Goal: Task Accomplishment & Management: Use online tool/utility

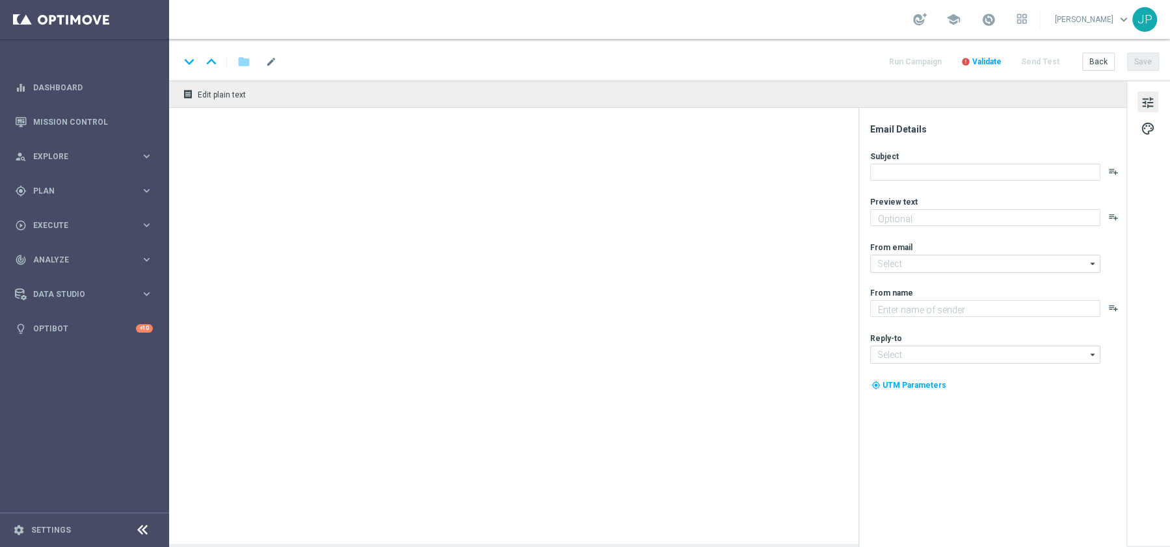
type textarea "Jackpot de R$25 milhões + prêmios fixos para quem acerta 2 ou 3 números"
type textarea "Lottoland"
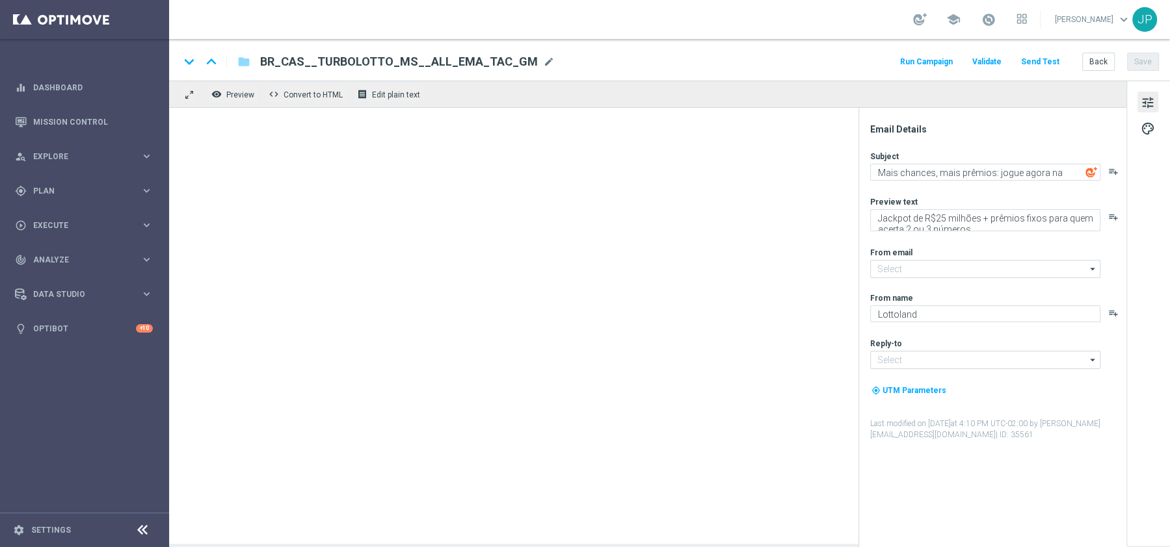
type input "mail@crm.lottoland.bet.br"
type input "contato@lottoland.bet.br"
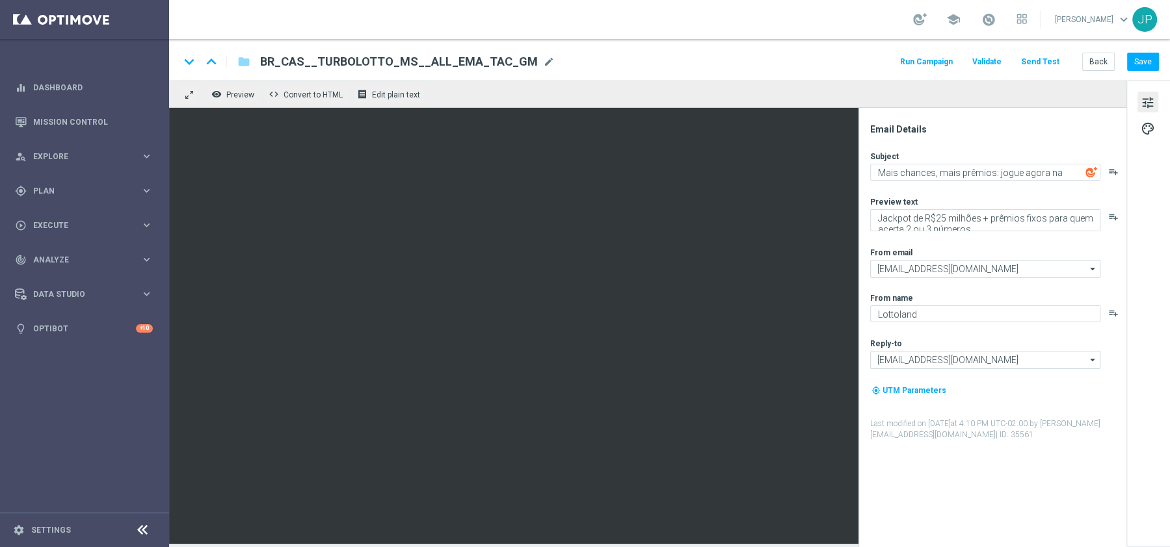
click at [991, 65] on span "Validate" at bounding box center [986, 61] width 29 height 9
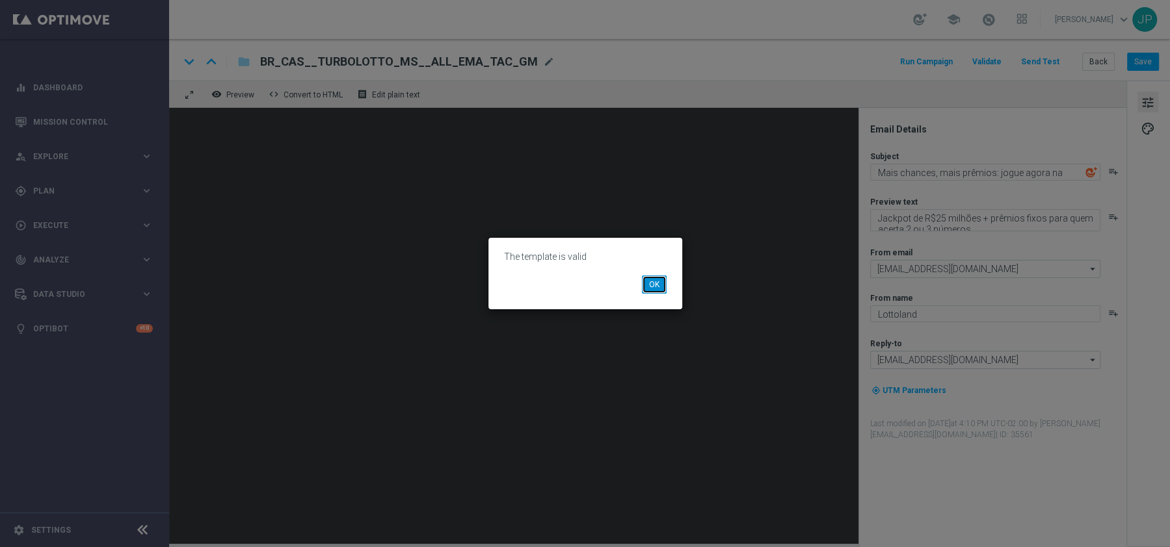
click at [655, 285] on button "OK" at bounding box center [654, 285] width 25 height 18
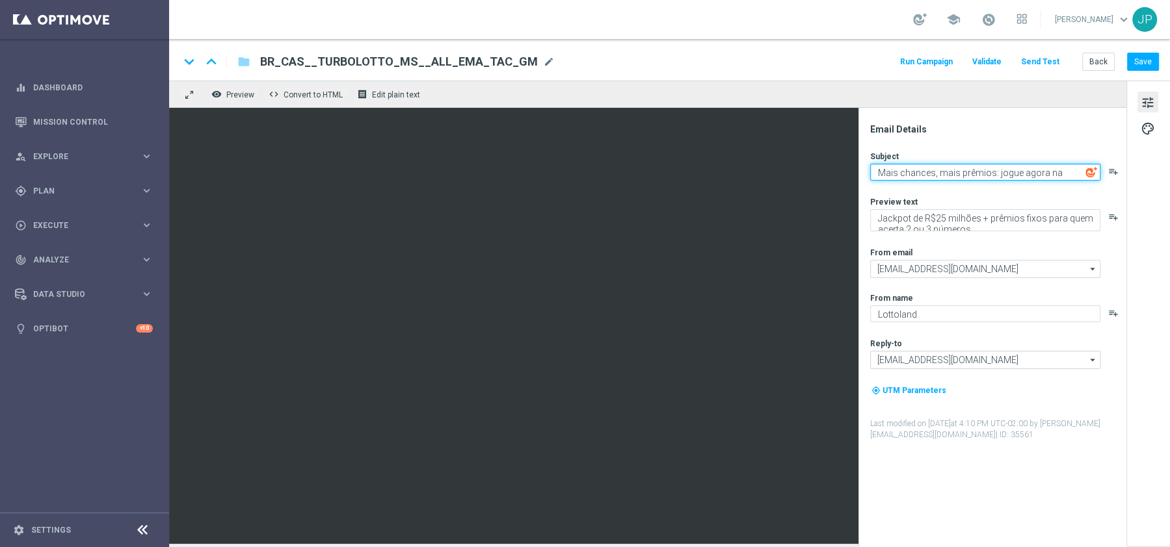
drag, startPoint x: 978, startPoint y: 172, endPoint x: 1072, endPoint y: 171, distance: 93.6
click at [1072, 172] on textarea "Mais chances, mais prêmios: jogue agora na TurboSena" at bounding box center [985, 172] width 230 height 17
click at [943, 234] on div "Subject Mais chances, mais prêmios: jogue agora na TurboSena playlist_add Previ…" at bounding box center [997, 296] width 255 height 290
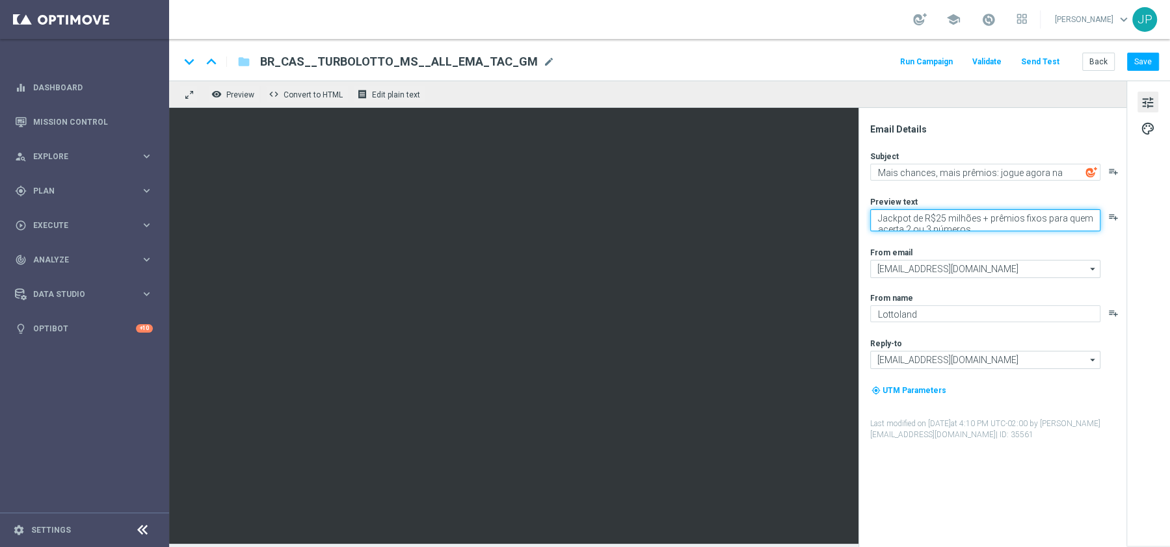
click at [962, 218] on textarea "Jackpot de R$25 milhões + prêmios fixos para quem acerta 2 ou 3 números" at bounding box center [985, 220] width 230 height 22
click at [984, 221] on textarea "Jackpot de R$25 milhões + prêmios fixos para quem acerta 2 ou 3 números" at bounding box center [985, 220] width 230 height 22
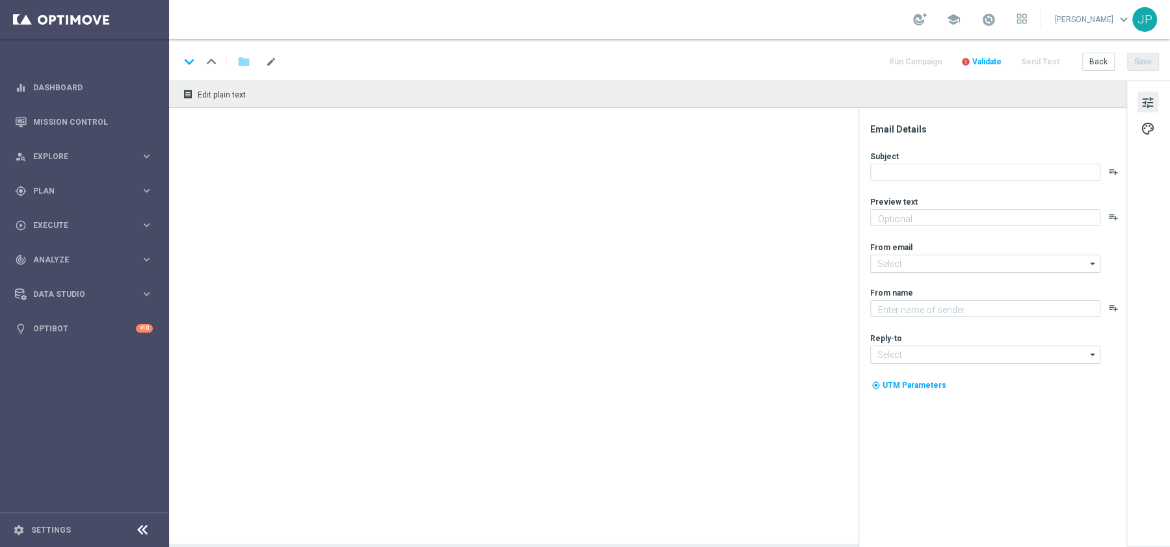
type textarea "Ganhou? O prêmio é seu. Perdeu? Recebe de volta!"
type textarea "Explore o mundo de Cassino na Lottolan"
type input "mail@crm.lottoland.bet.br"
type input "contato@lottoland.bet.br"
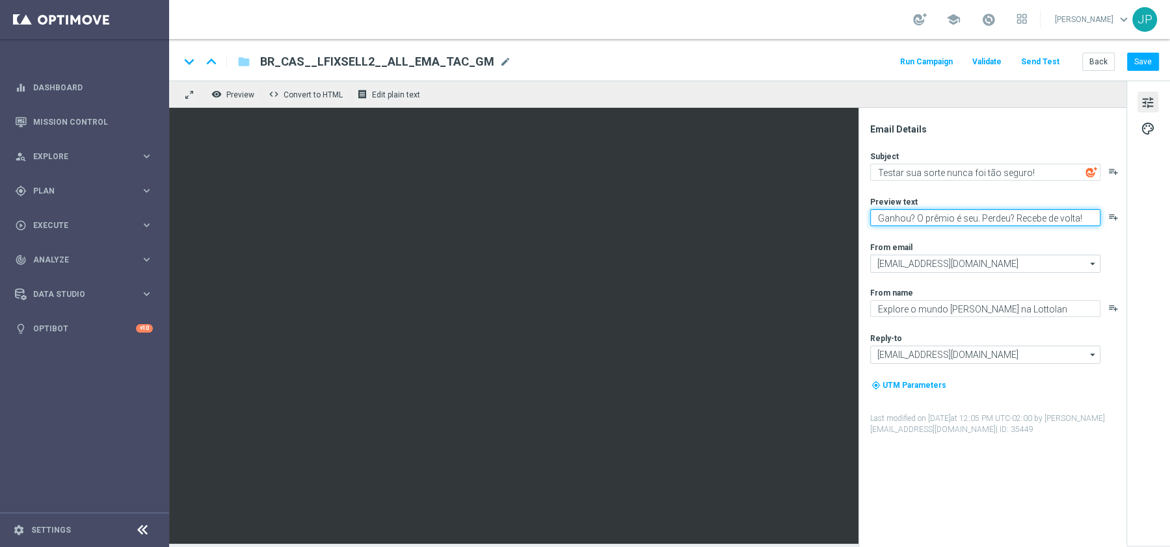
click at [955, 215] on textarea "Ganhou? O prêmio é seu. Perdeu? Recebe de volta!" at bounding box center [985, 217] width 230 height 17
